Goal: Transaction & Acquisition: Purchase product/service

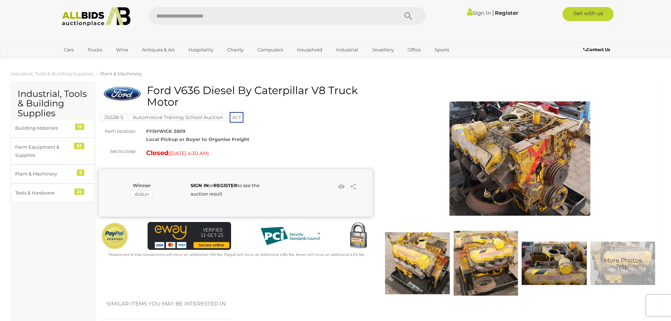
click at [486, 272] on img at bounding box center [485, 263] width 65 height 65
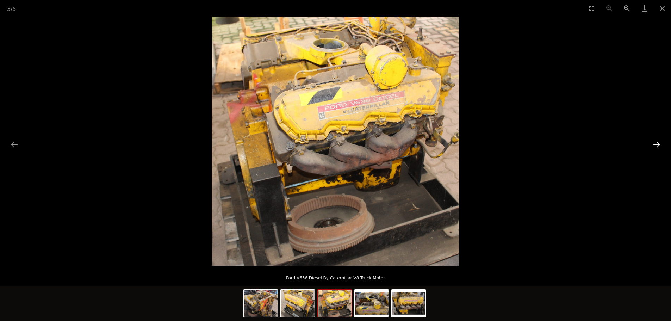
click at [654, 144] on button "Next slide" at bounding box center [656, 145] width 15 height 14
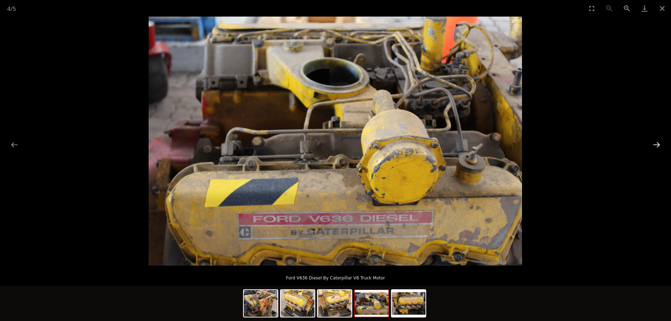
click at [654, 144] on button "Next slide" at bounding box center [656, 145] width 15 height 14
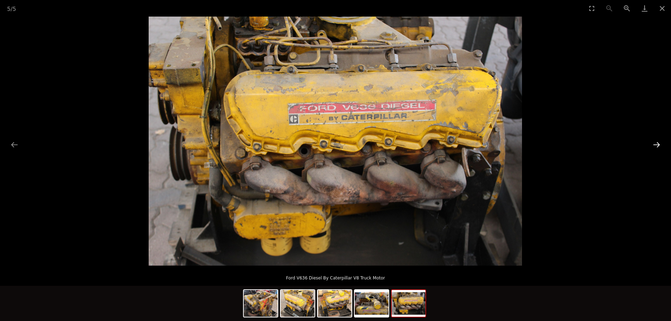
click at [654, 144] on button "Next slide" at bounding box center [656, 145] width 15 height 14
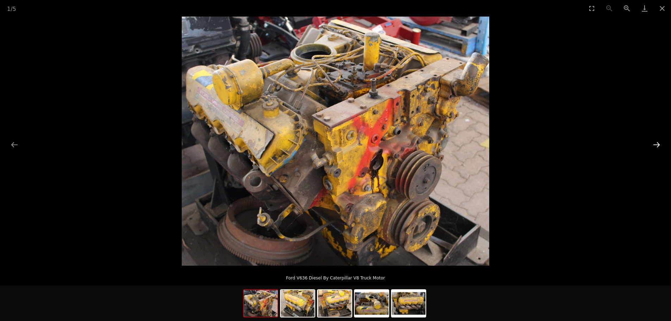
click at [654, 144] on button "Next slide" at bounding box center [656, 145] width 15 height 14
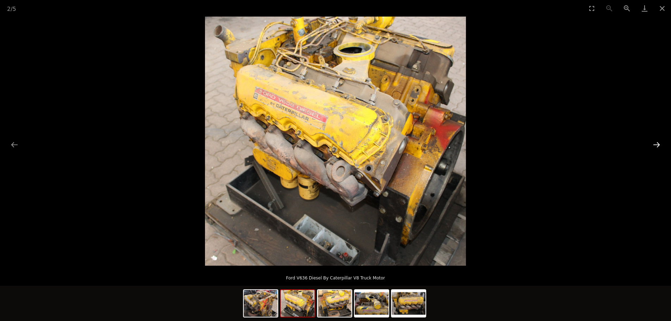
click at [654, 144] on button "Next slide" at bounding box center [656, 145] width 15 height 14
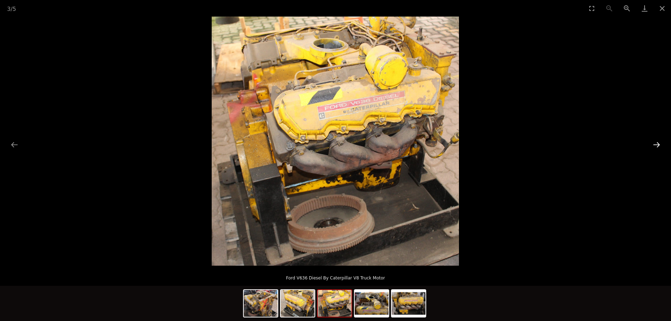
click at [654, 144] on button "Next slide" at bounding box center [656, 145] width 15 height 14
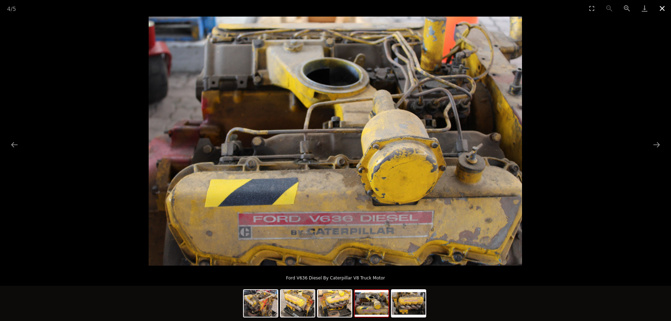
click at [664, 8] on button "Close gallery" at bounding box center [662, 8] width 18 height 17
